Goal: Information Seeking & Learning: Learn about a topic

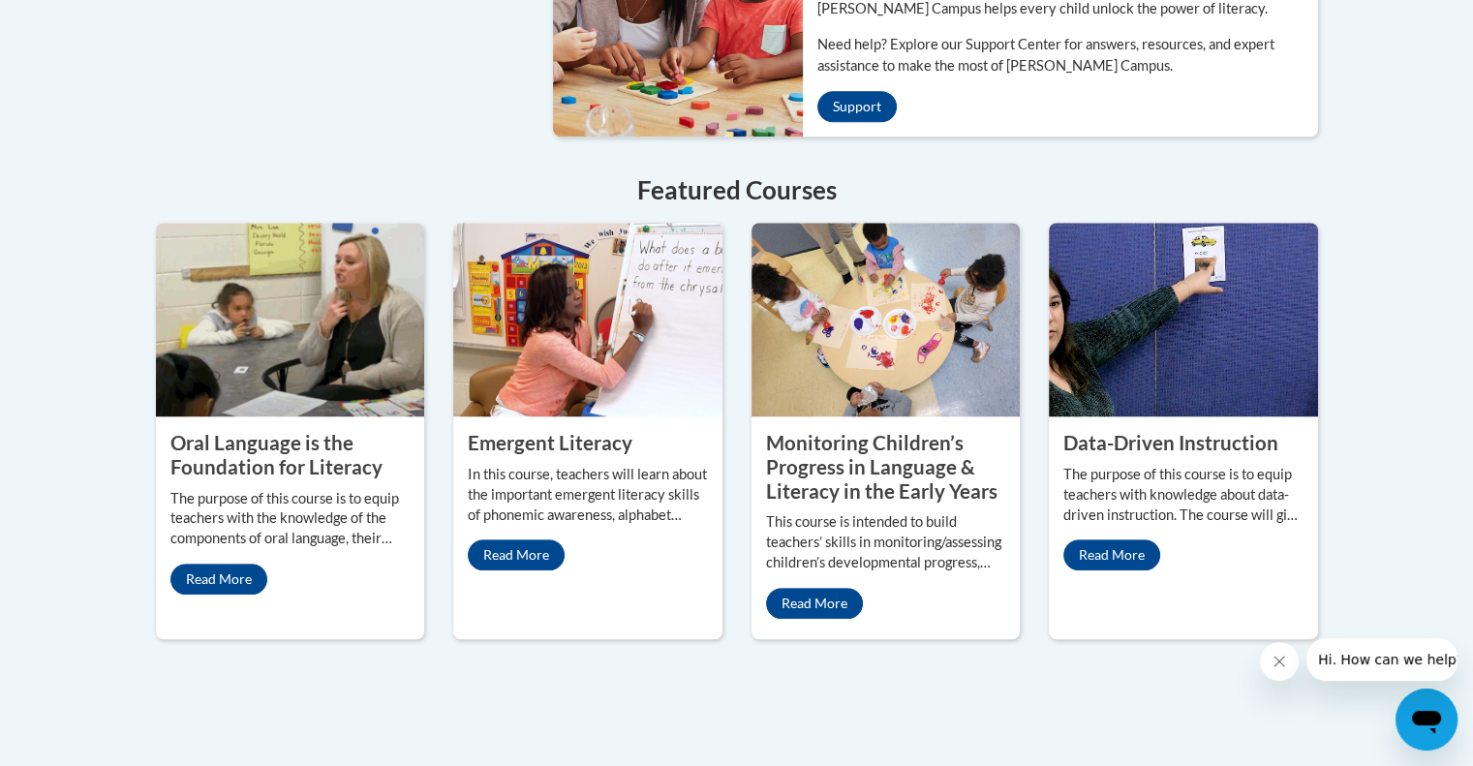
scroll to position [1646, 0]
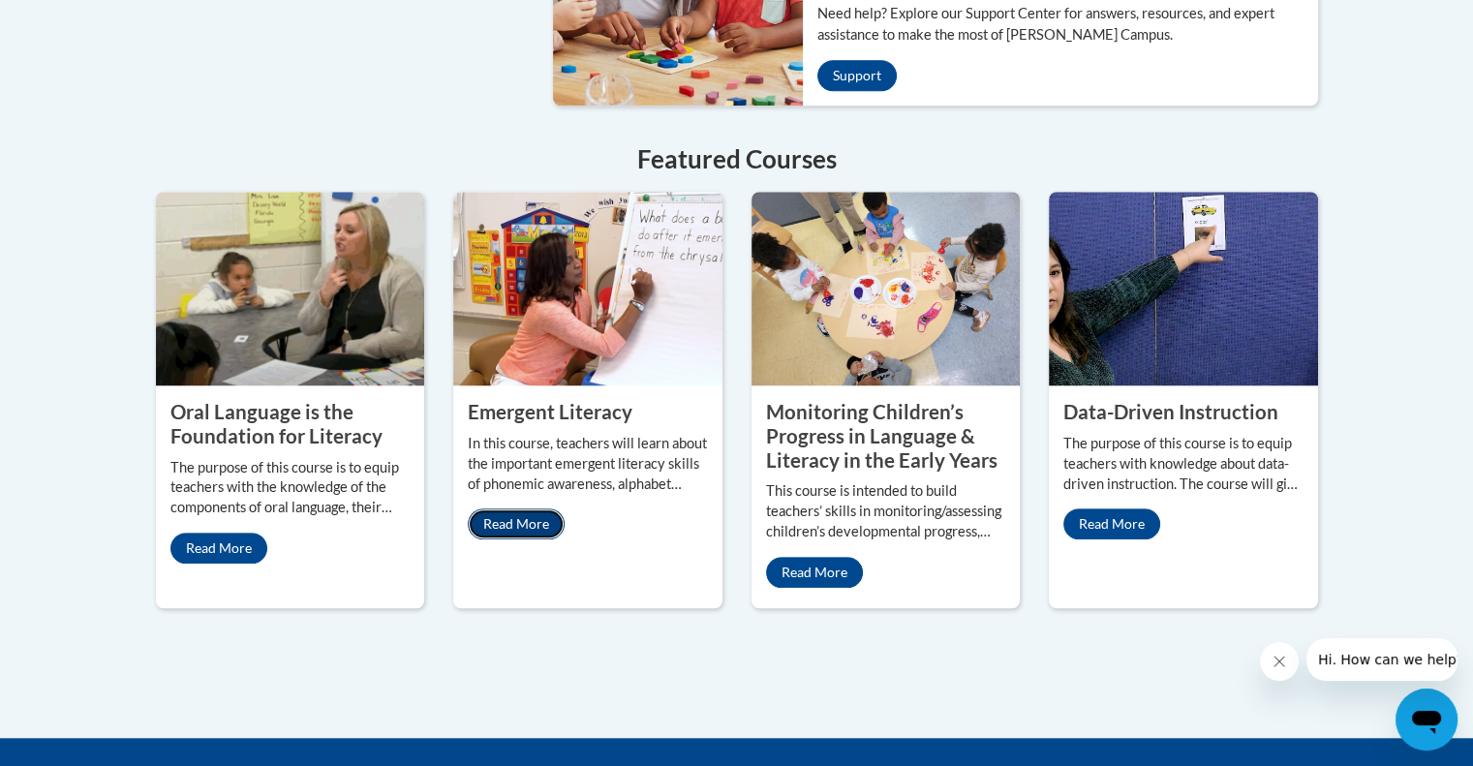
click at [545, 508] on link "Read More" at bounding box center [516, 523] width 97 height 31
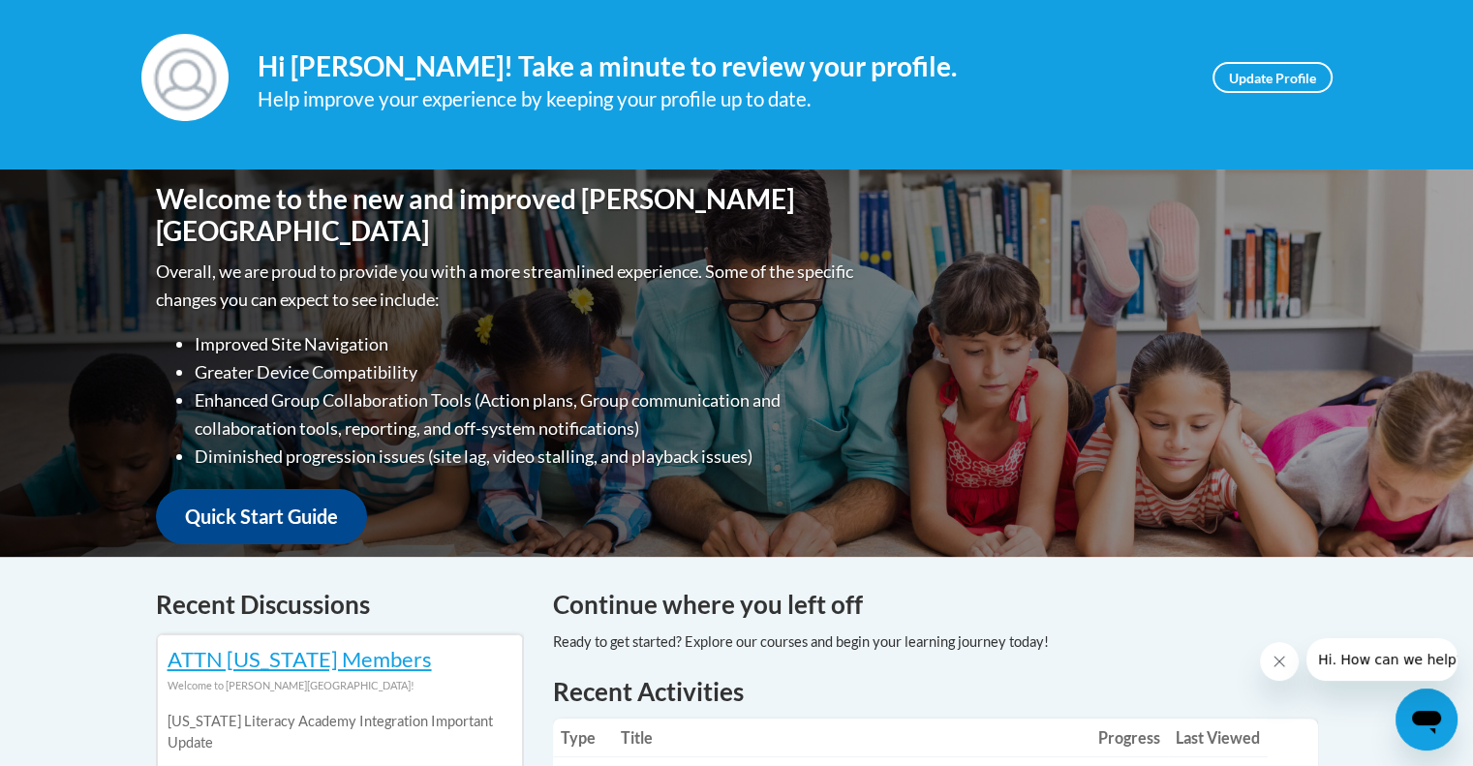
scroll to position [194, 0]
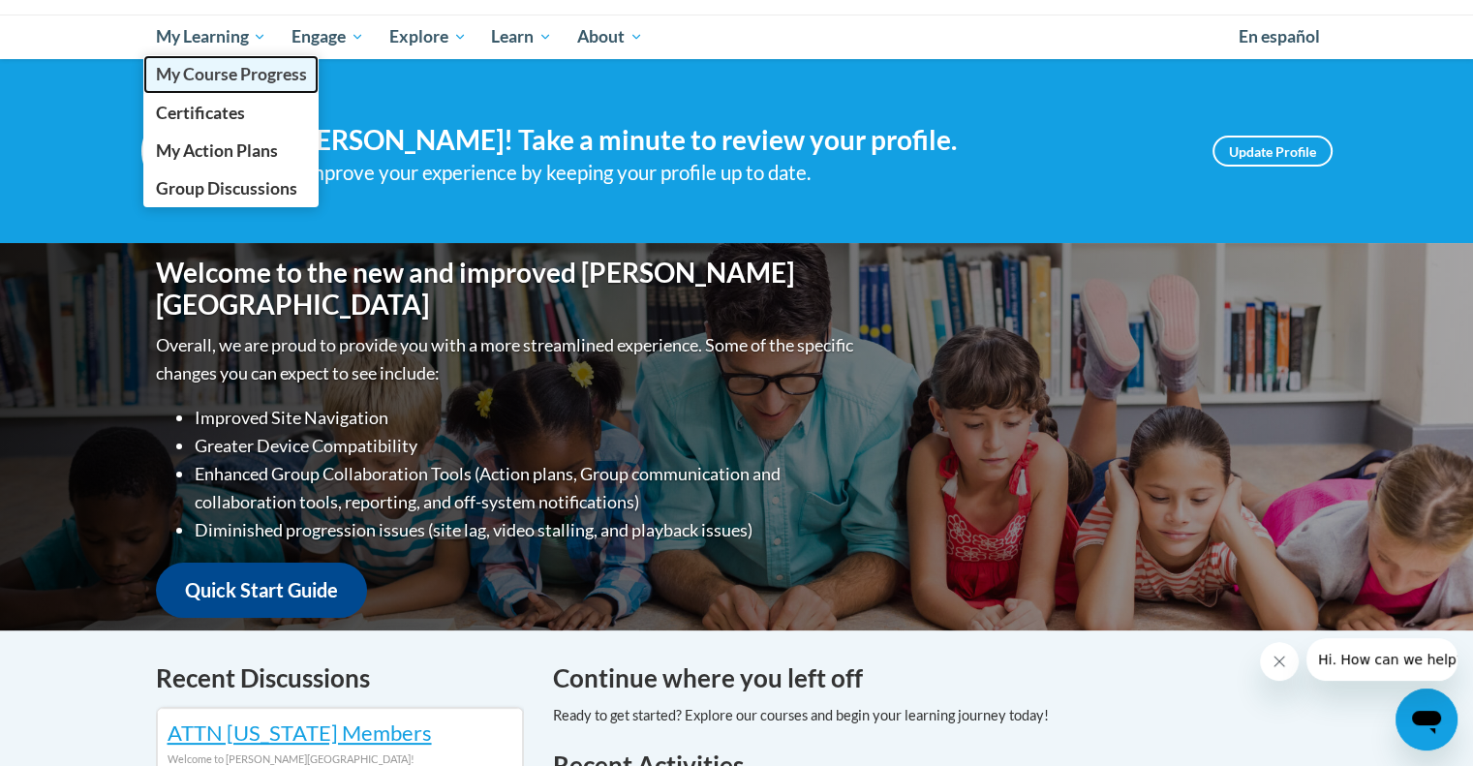
click at [219, 77] on span "My Course Progress" at bounding box center [230, 74] width 151 height 20
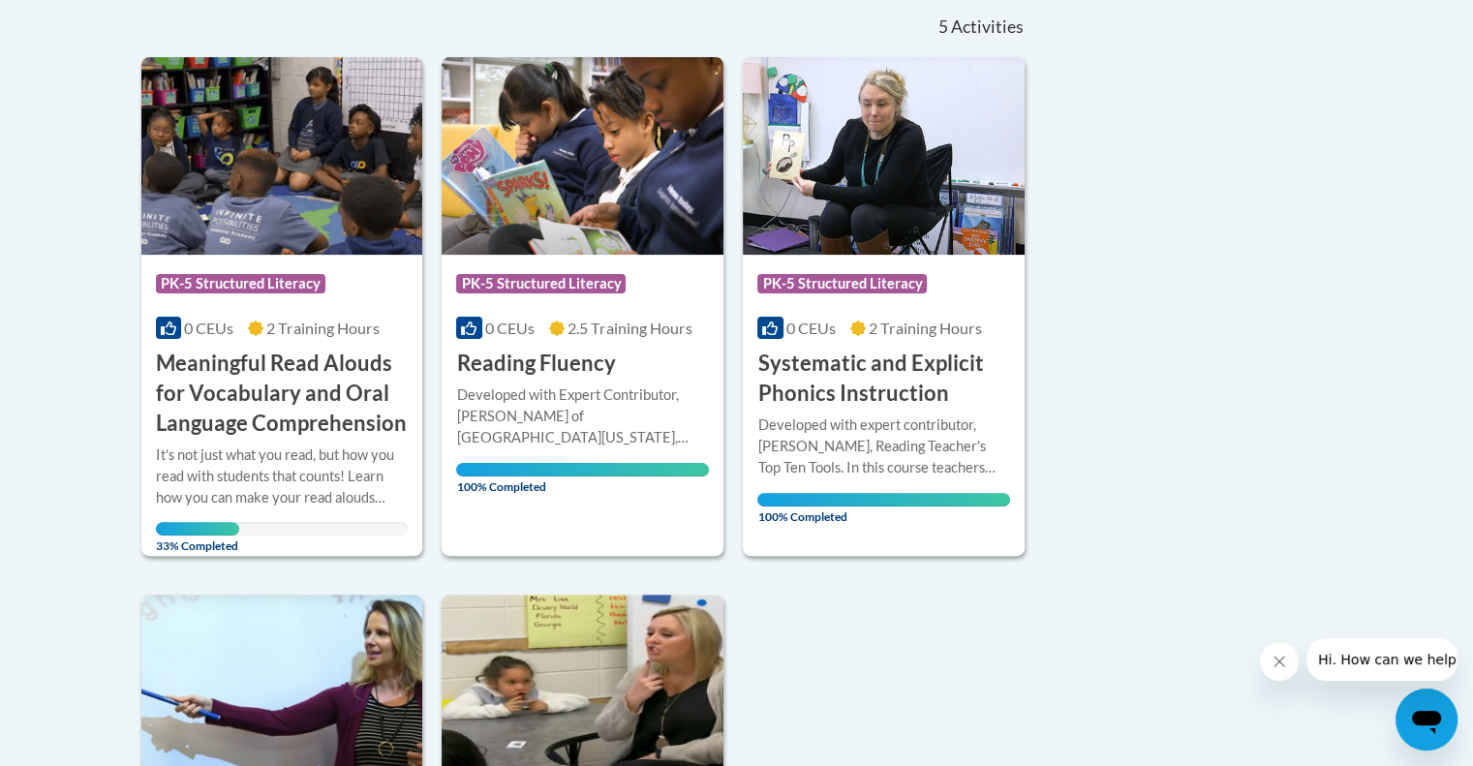
scroll to position [484, 0]
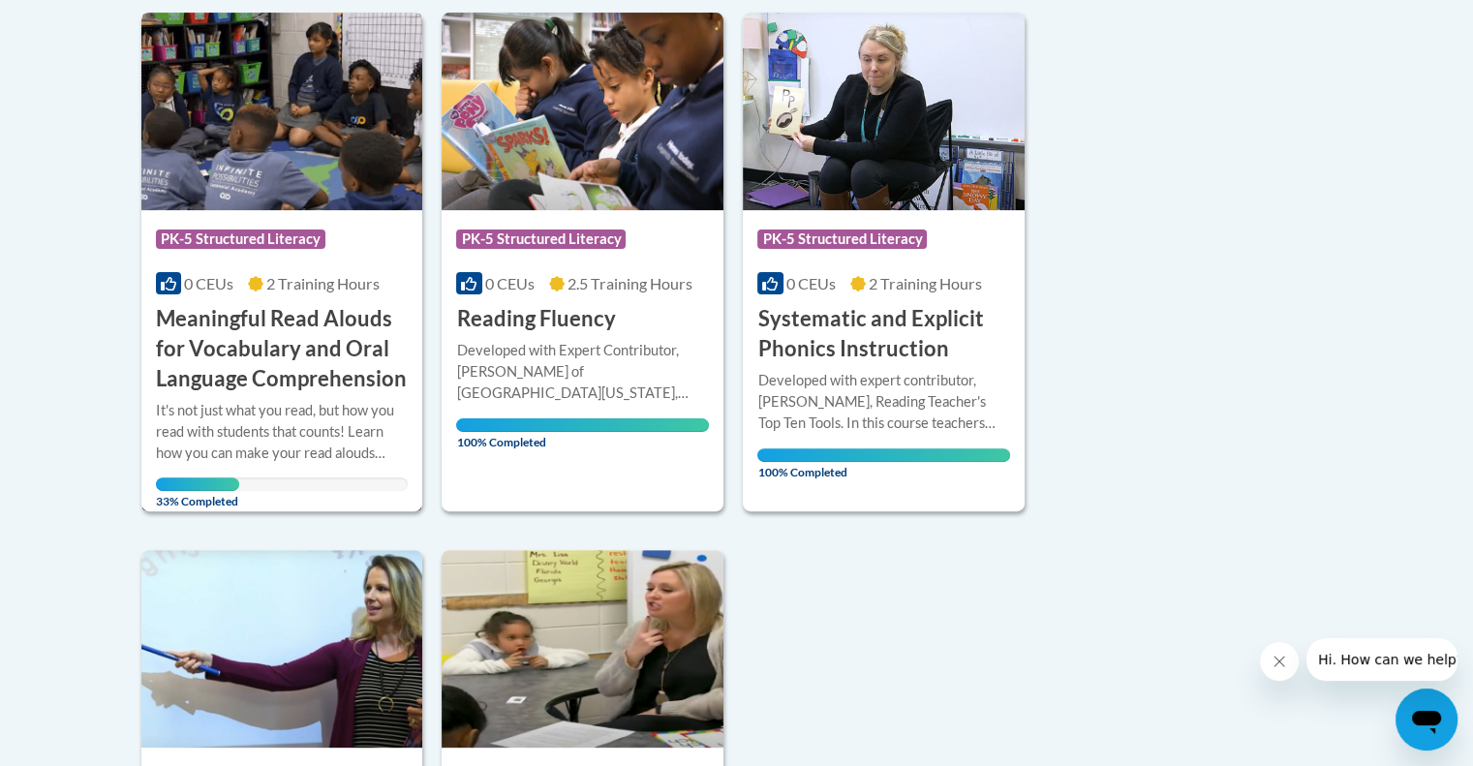
click at [251, 321] on h3 "Meaningful Read Alouds for Vocabulary and Oral Language Comprehension" at bounding box center [282, 348] width 253 height 89
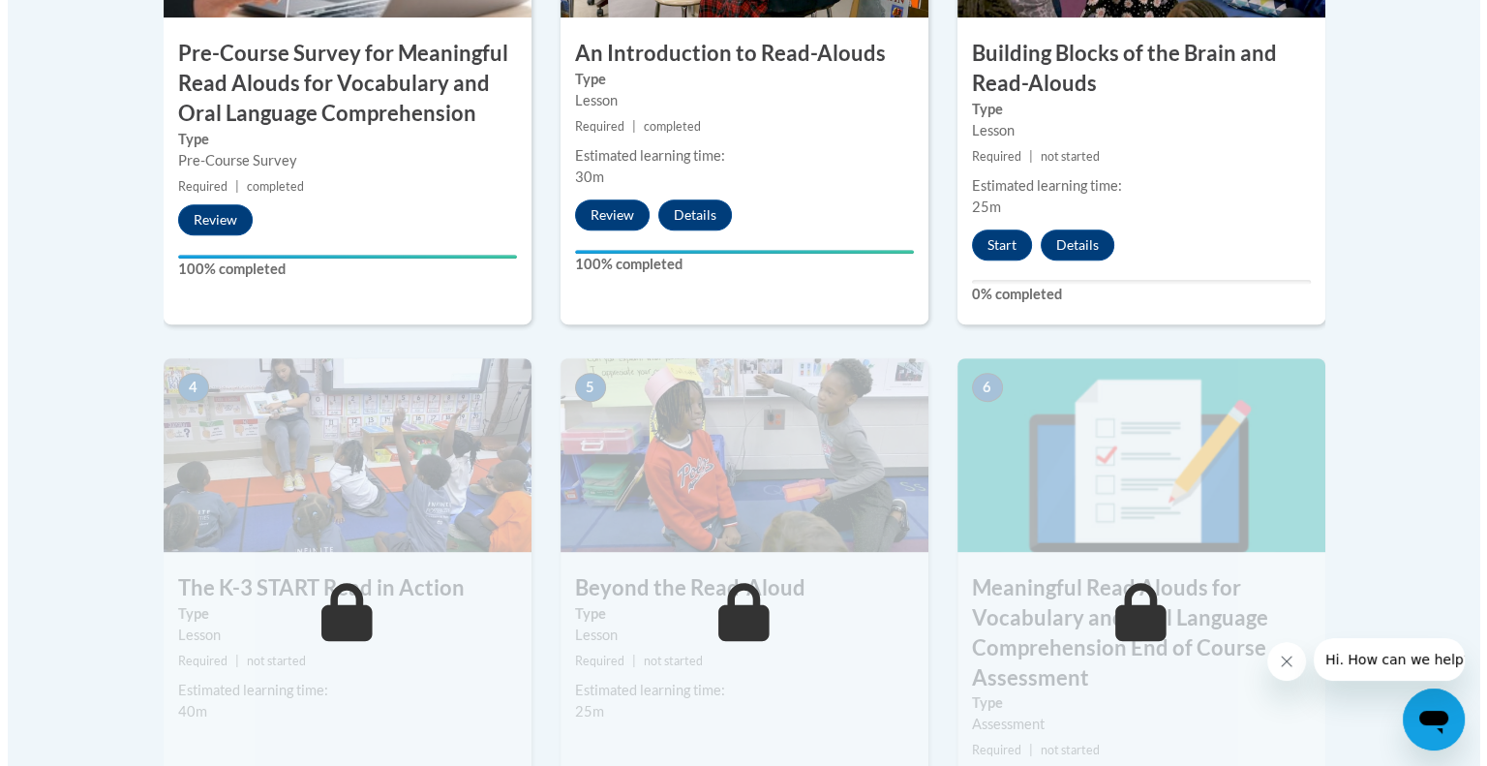
scroll to position [775, 0]
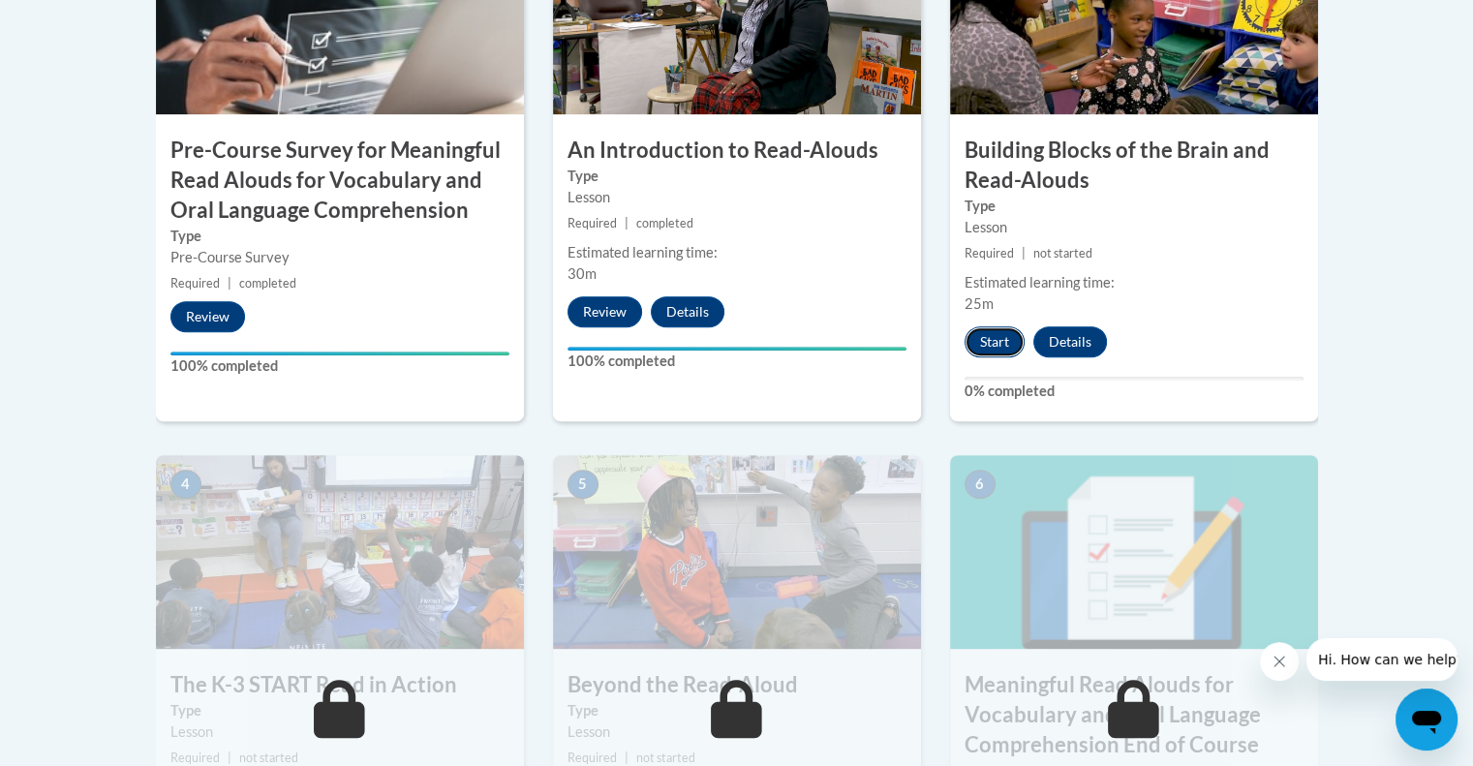
click at [1002, 341] on button "Start" at bounding box center [994, 341] width 60 height 31
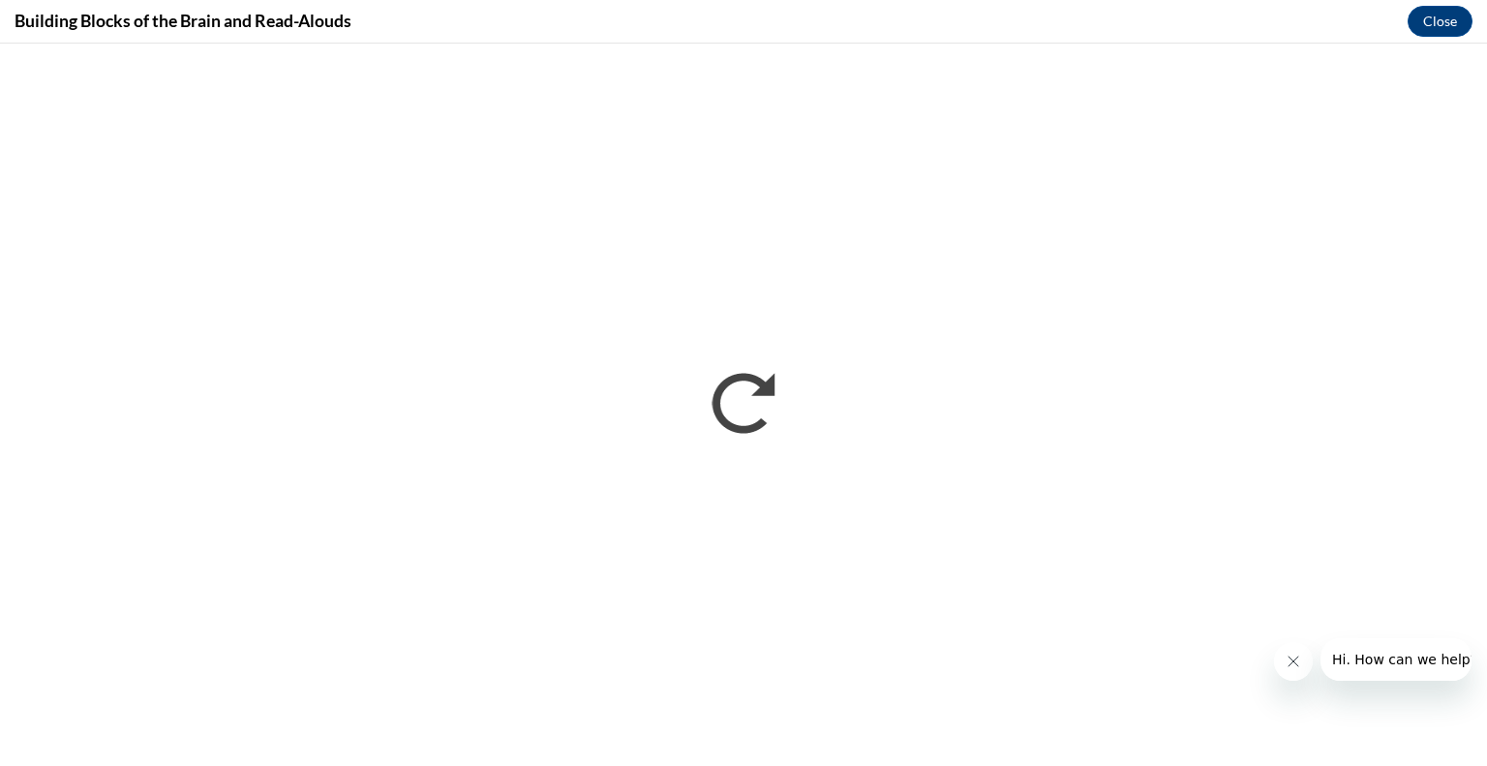
scroll to position [0, 0]
click at [1281, 661] on button "Close message from company" at bounding box center [1292, 661] width 39 height 39
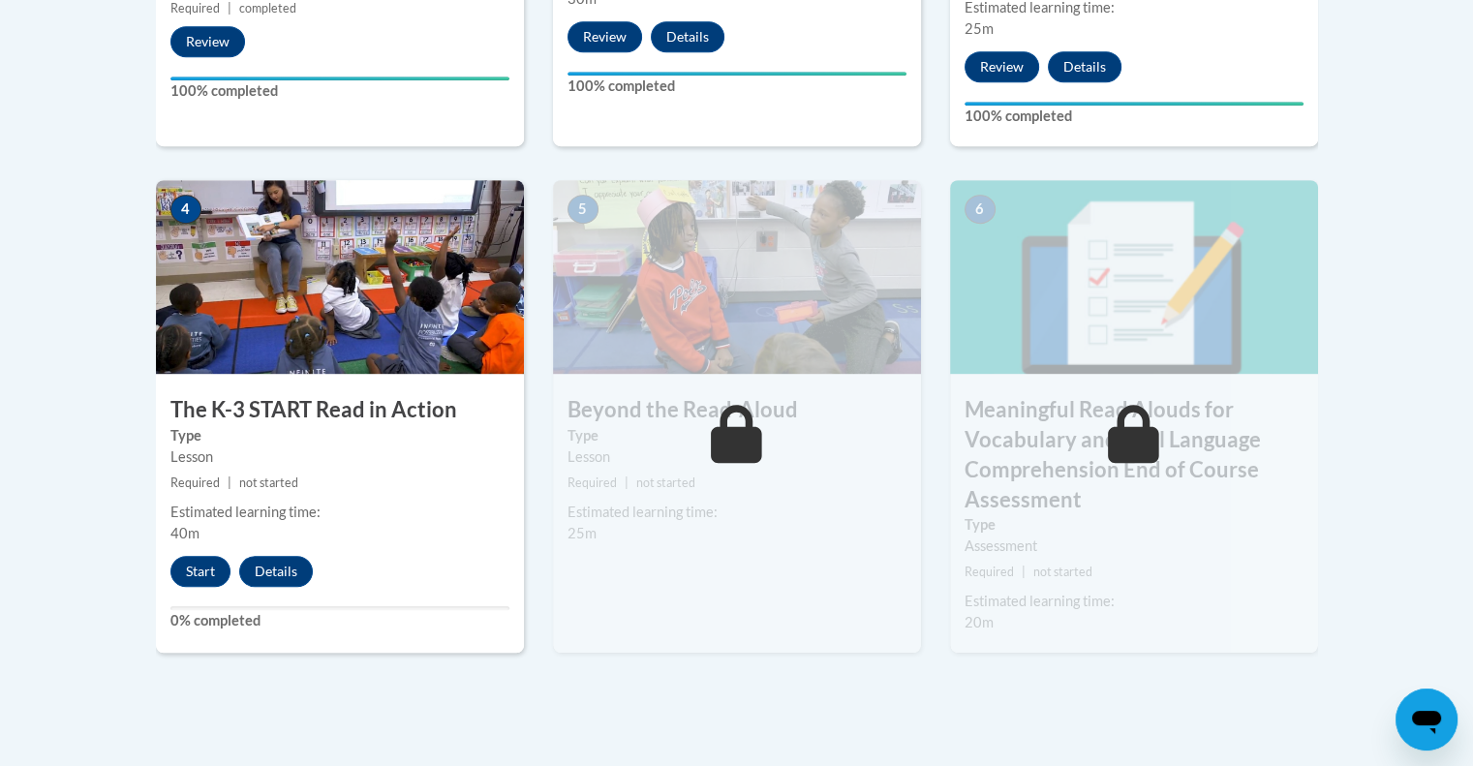
scroll to position [1162, 0]
